Goal: Task Accomplishment & Management: Use online tool/utility

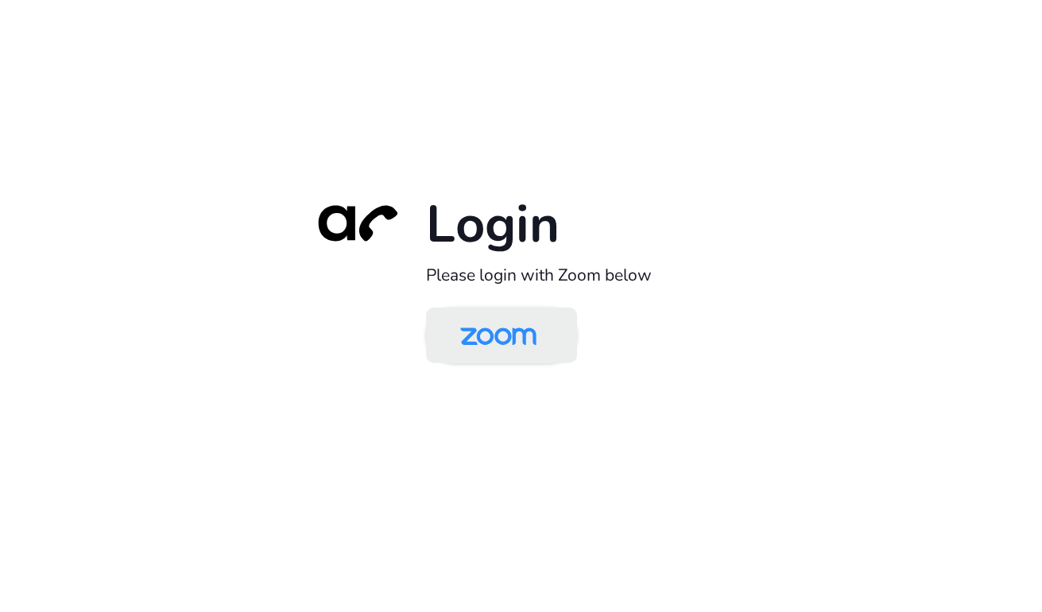
click at [508, 336] on img at bounding box center [499, 337] width 110 height 52
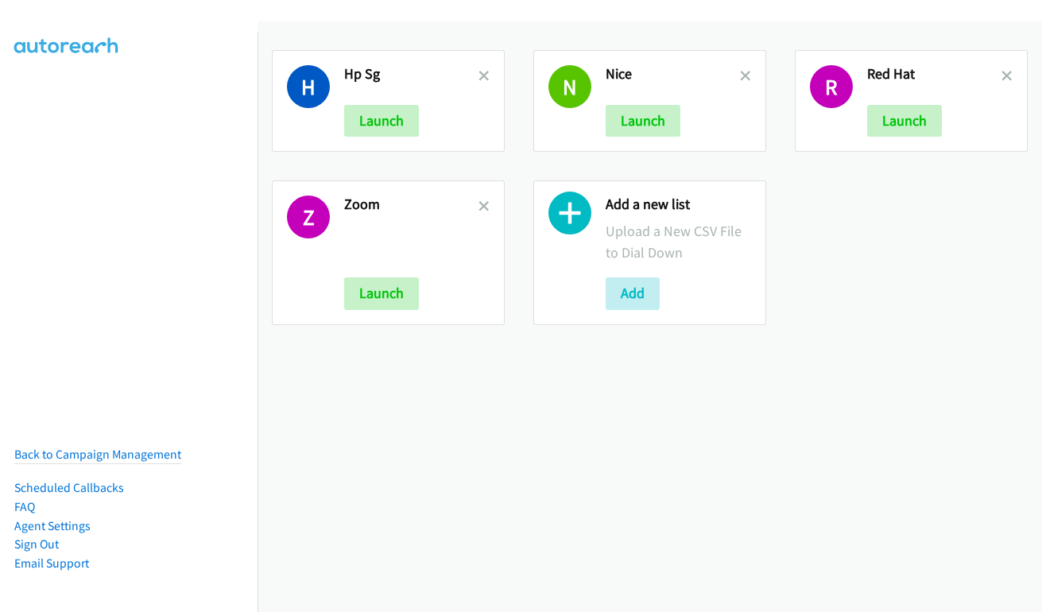
click at [479, 75] on icon at bounding box center [484, 77] width 11 height 11
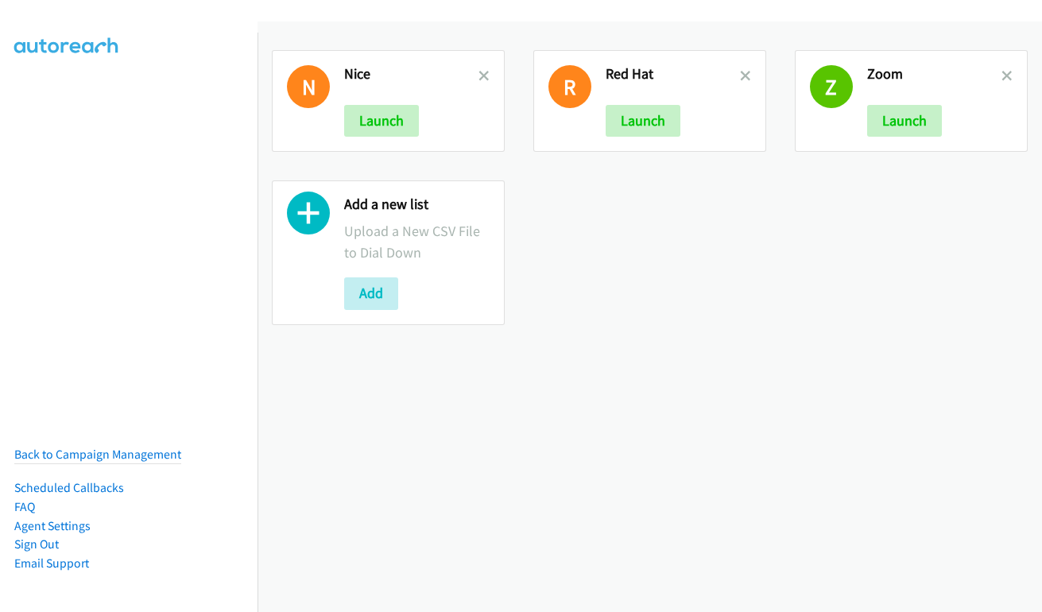
click at [479, 75] on icon at bounding box center [484, 77] width 11 height 11
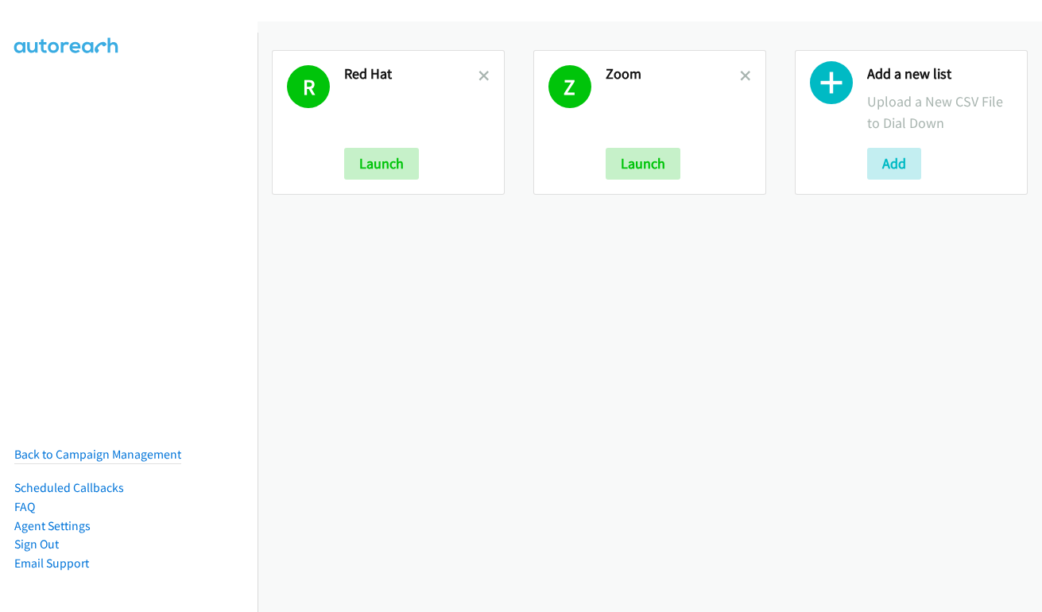
click at [479, 75] on icon at bounding box center [484, 77] width 11 height 11
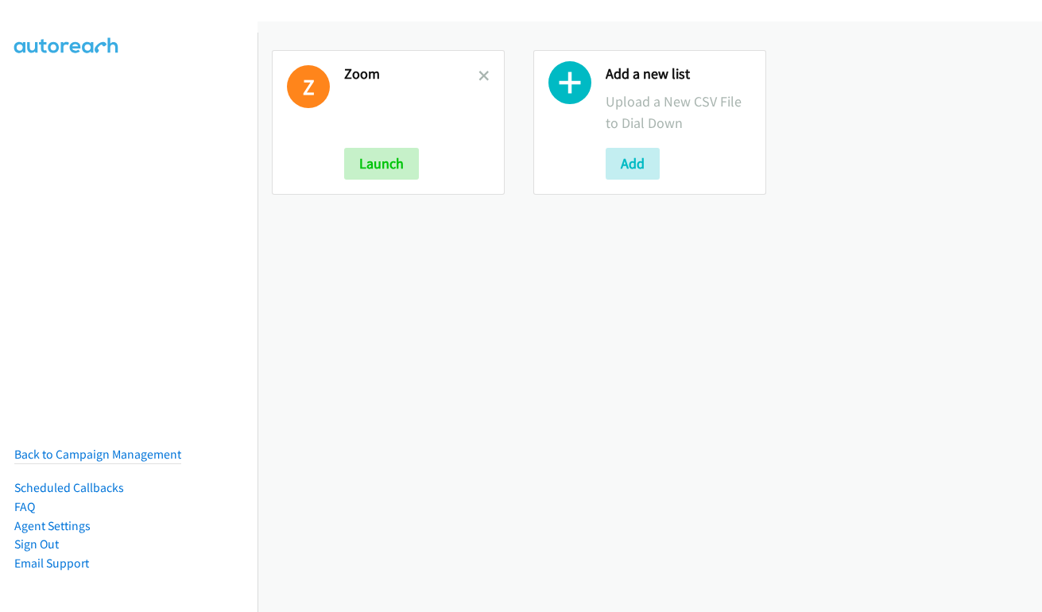
click at [479, 75] on icon at bounding box center [484, 77] width 11 height 11
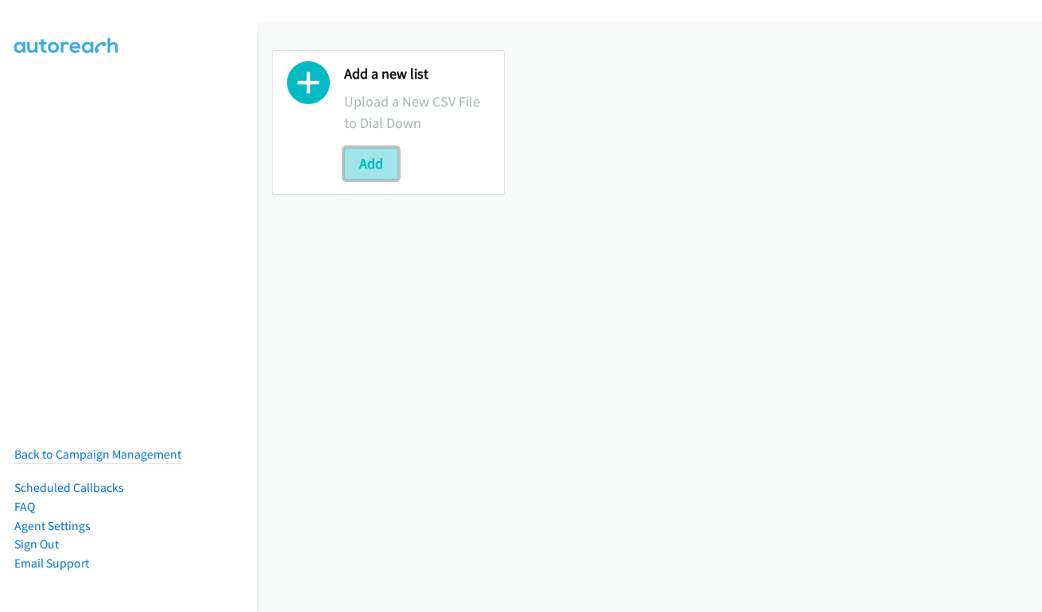
click at [386, 164] on button "Add" at bounding box center [371, 164] width 54 height 32
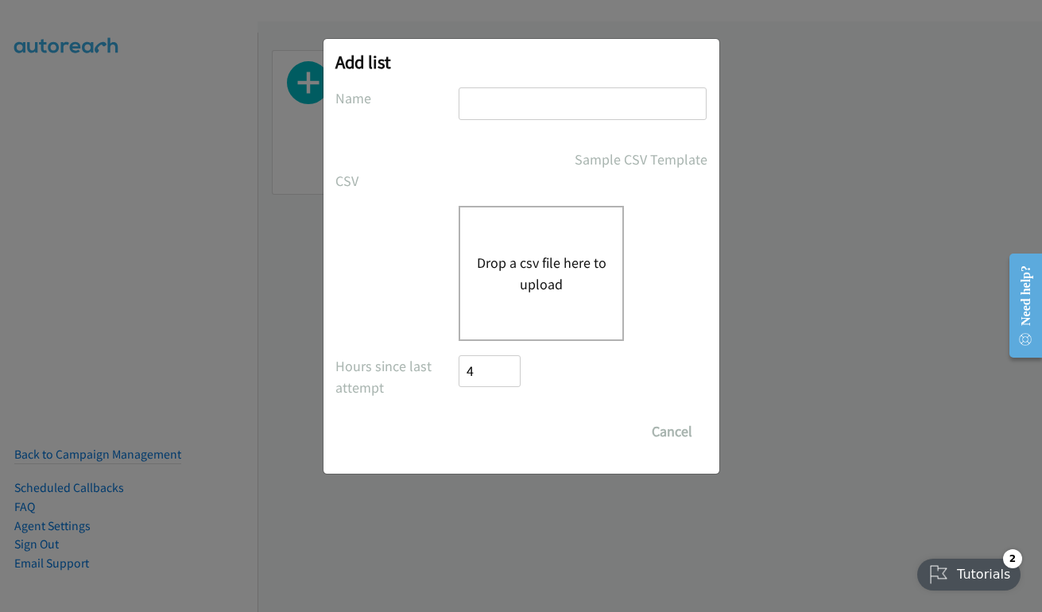
click at [587, 111] on input "text" at bounding box center [583, 103] width 248 height 33
type input "Nice PH"
click at [529, 264] on button "Drop a csv file here to upload" at bounding box center [541, 273] width 130 height 43
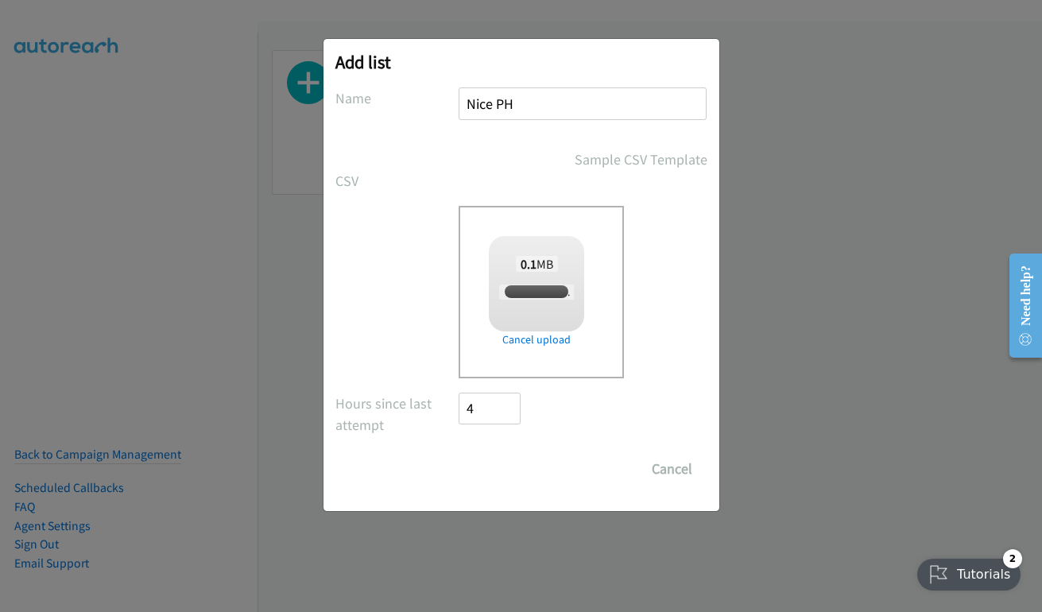
checkbox input "true"
click at [515, 462] on input "Save List" at bounding box center [501, 469] width 83 height 32
